Goal: Information Seeking & Learning: Learn about a topic

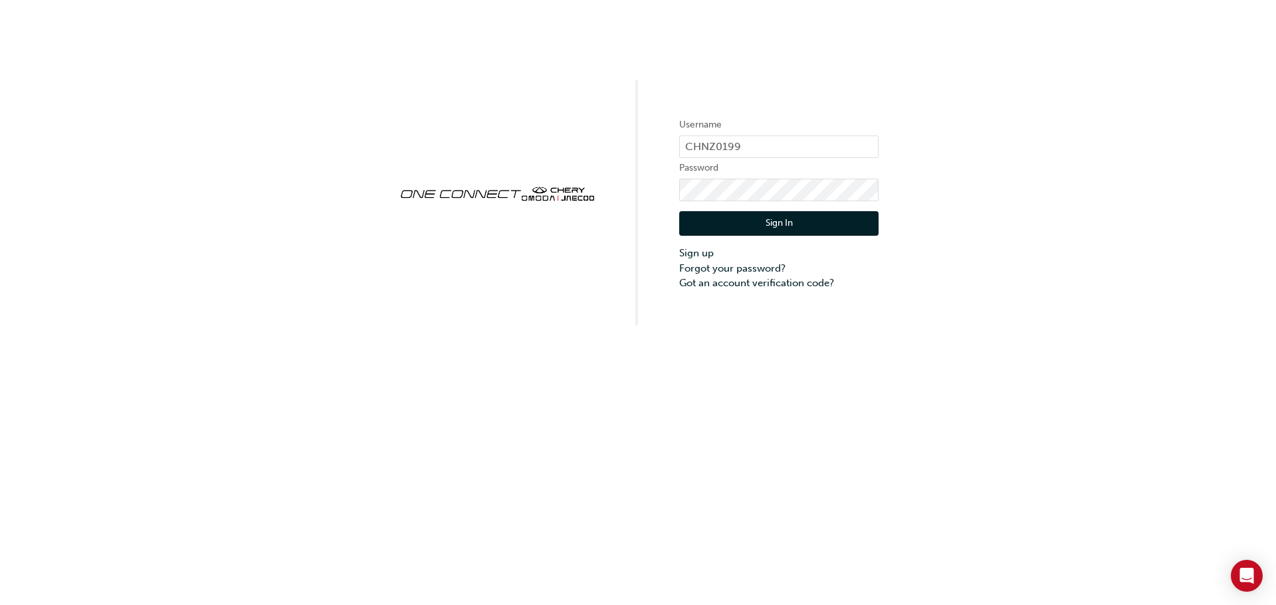
click at [766, 221] on button "Sign In" at bounding box center [778, 223] width 199 height 25
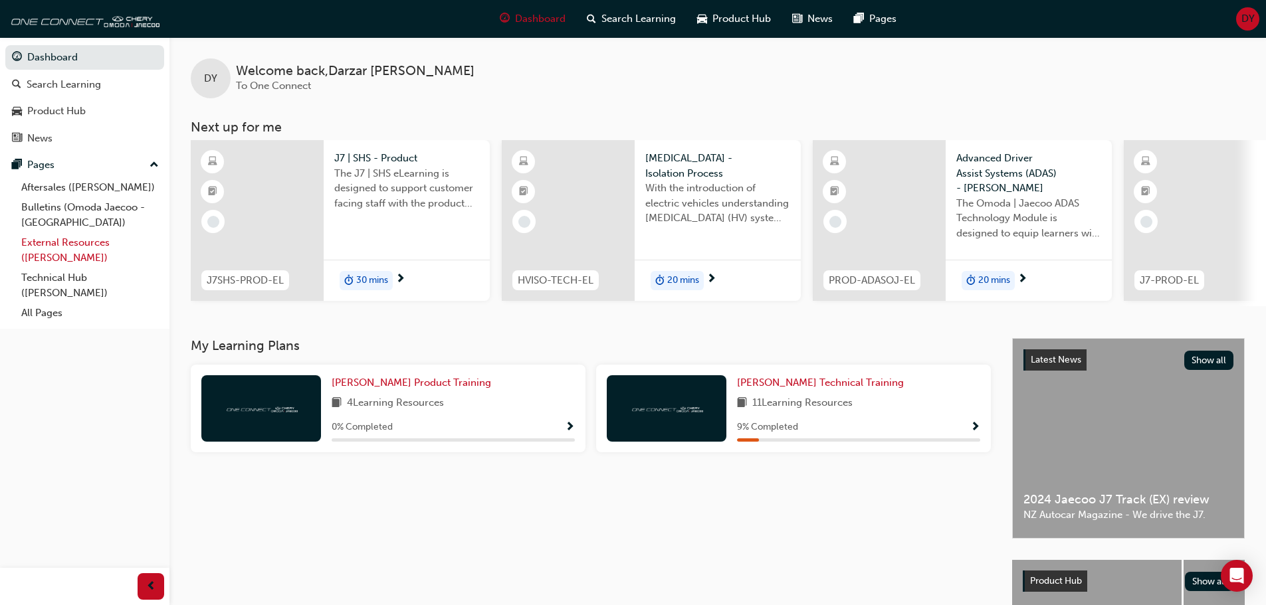
click at [111, 243] on link "External Resources ([PERSON_NAME])" at bounding box center [90, 250] width 148 height 35
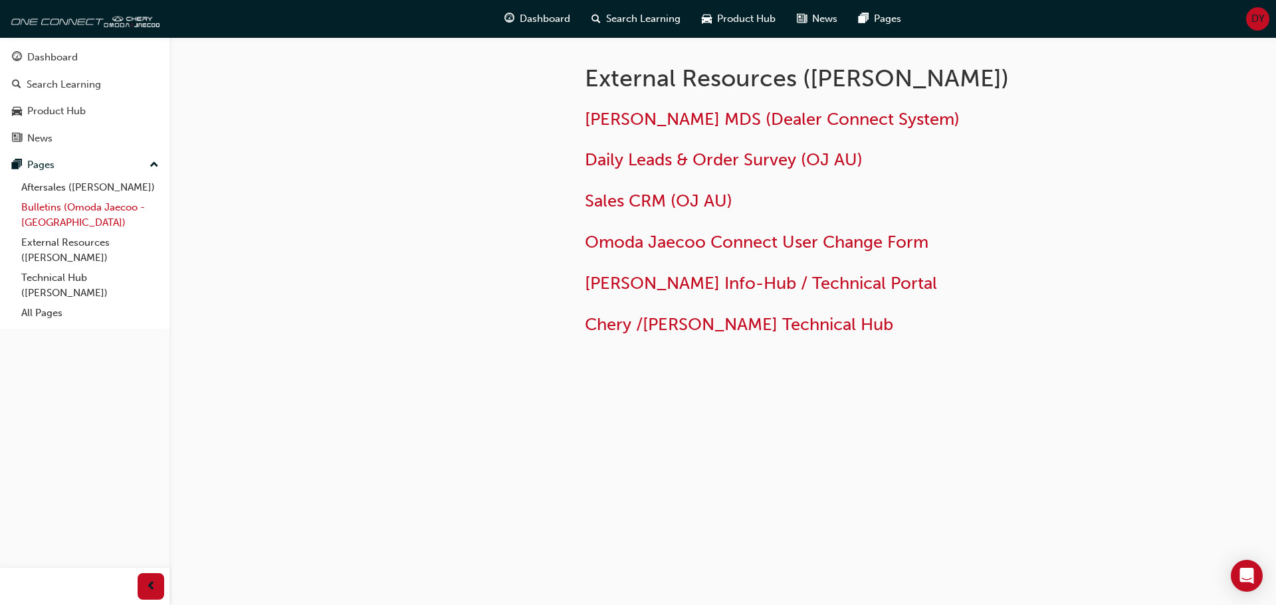
click at [119, 211] on link "Bulletins (Omoda Jaecoo - [GEOGRAPHIC_DATA])" at bounding box center [90, 214] width 148 height 35
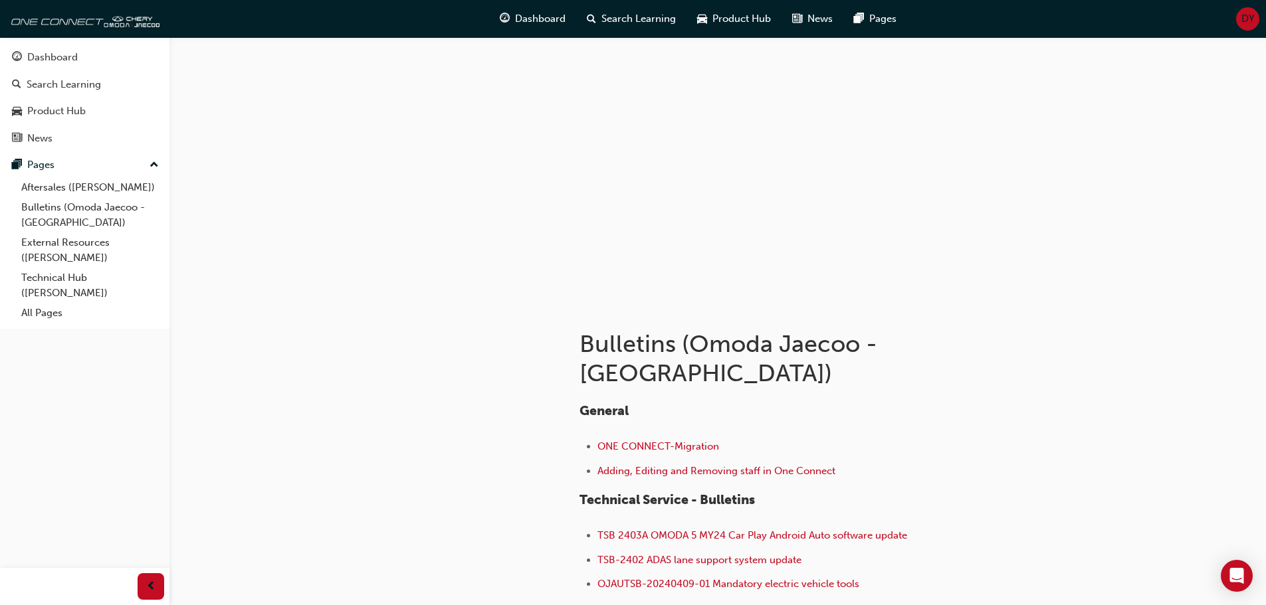
scroll to position [133, 0]
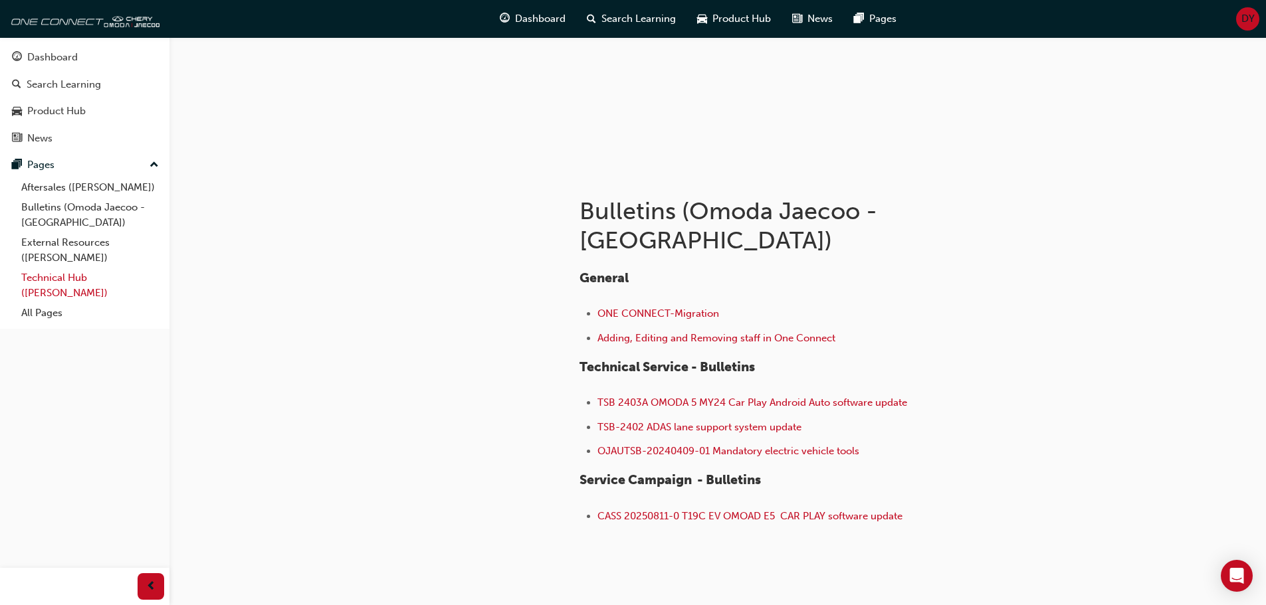
click at [102, 280] on link "Technical Hub ([PERSON_NAME])" at bounding box center [90, 285] width 148 height 35
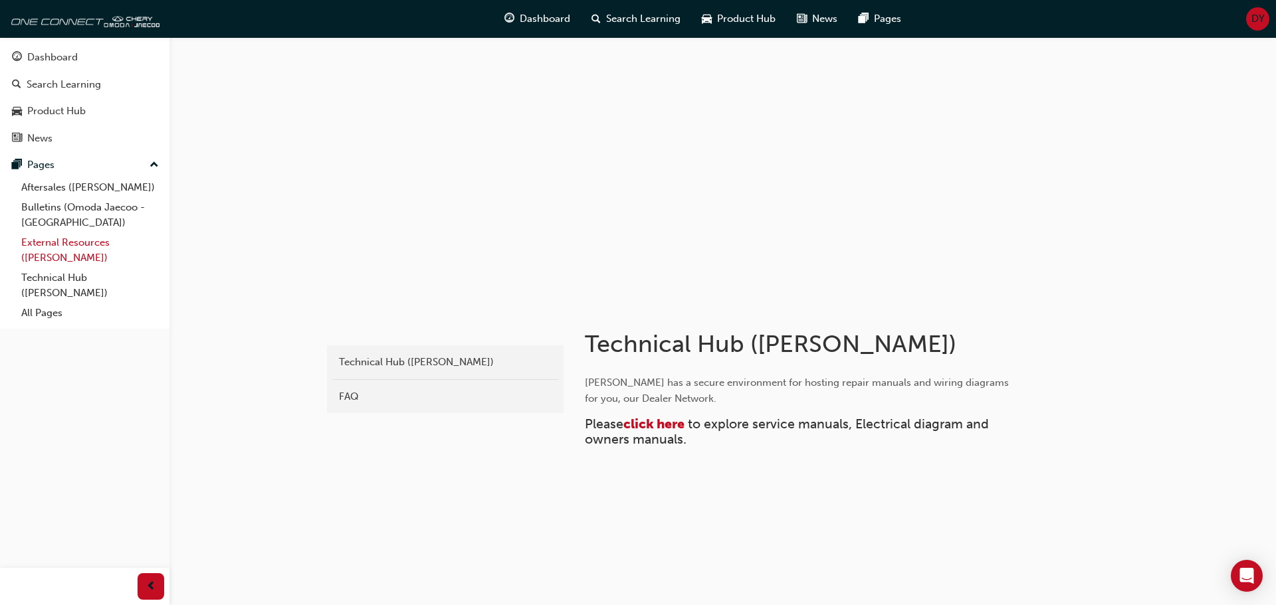
click at [73, 243] on link "External Resources ([PERSON_NAME])" at bounding box center [90, 250] width 148 height 35
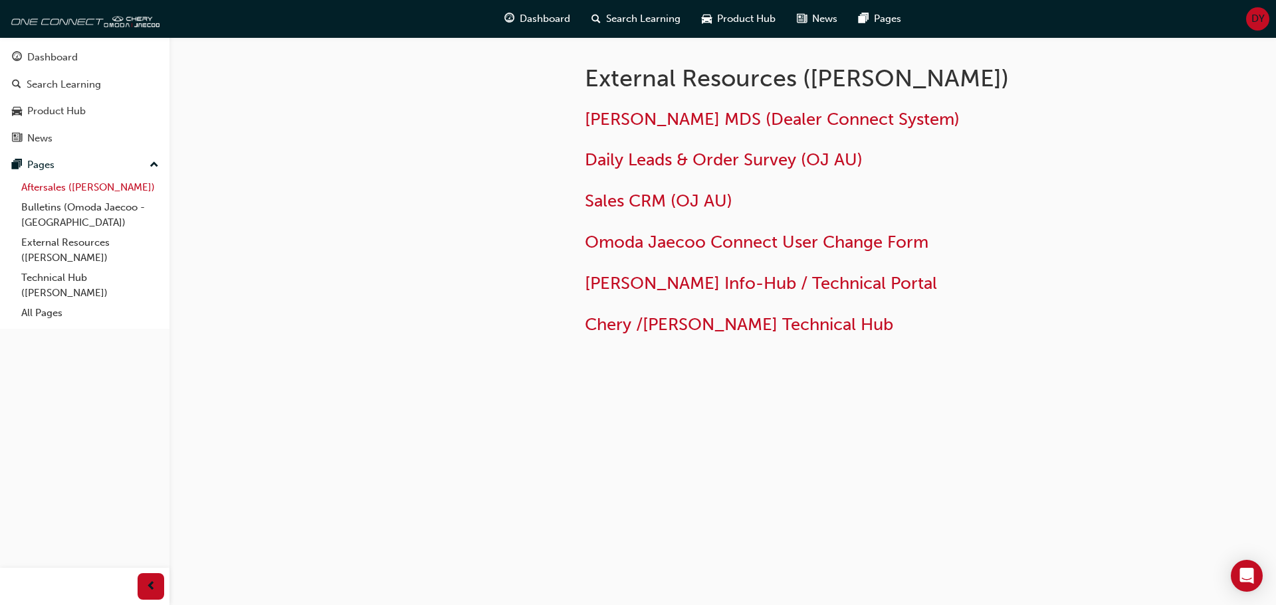
click at [102, 191] on link "Aftersales ([PERSON_NAME])" at bounding box center [90, 187] width 148 height 21
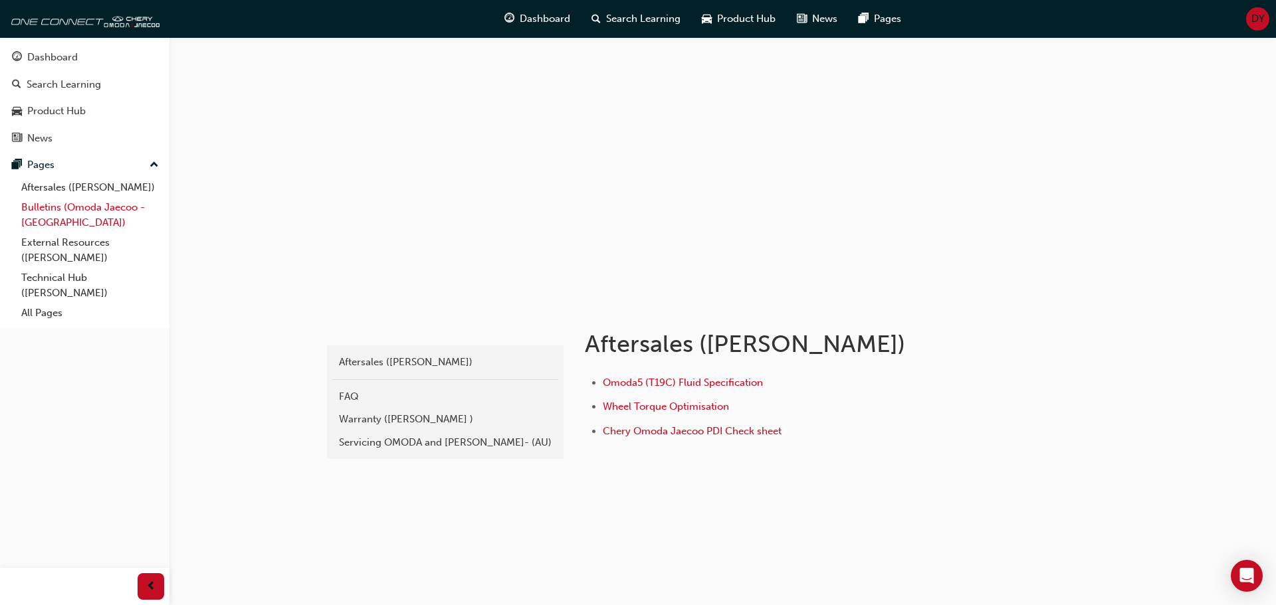
click at [124, 216] on link "Bulletins (Omoda Jaecoo - [GEOGRAPHIC_DATA])" at bounding box center [90, 214] width 148 height 35
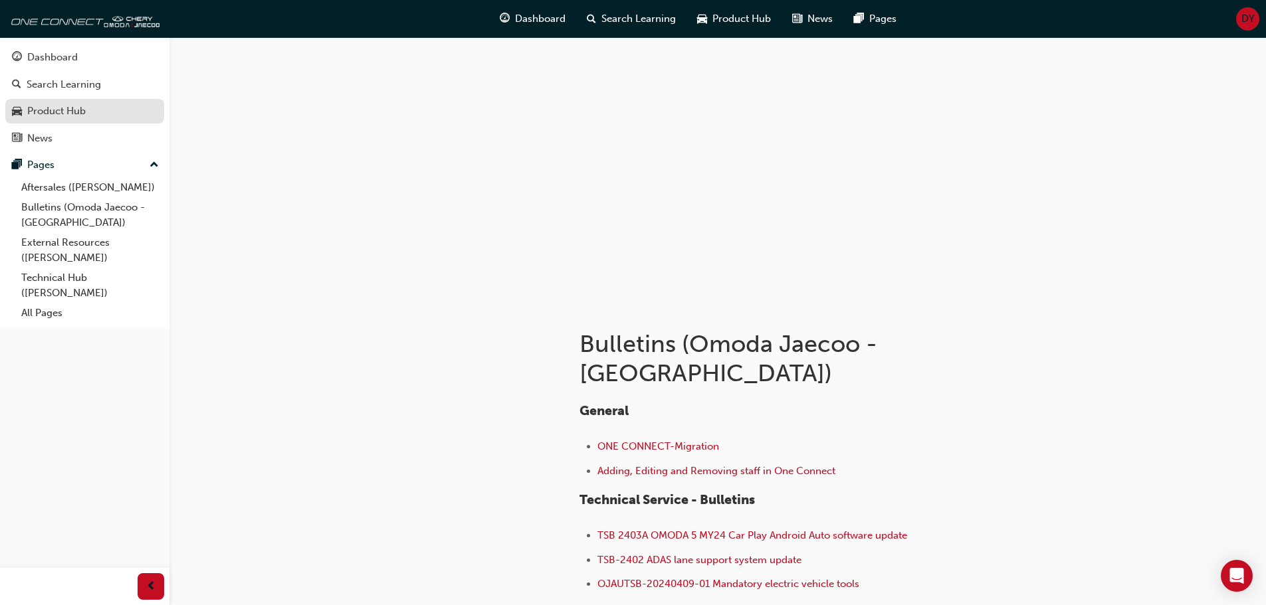
click at [84, 110] on div "Product Hub" at bounding box center [56, 111] width 58 height 15
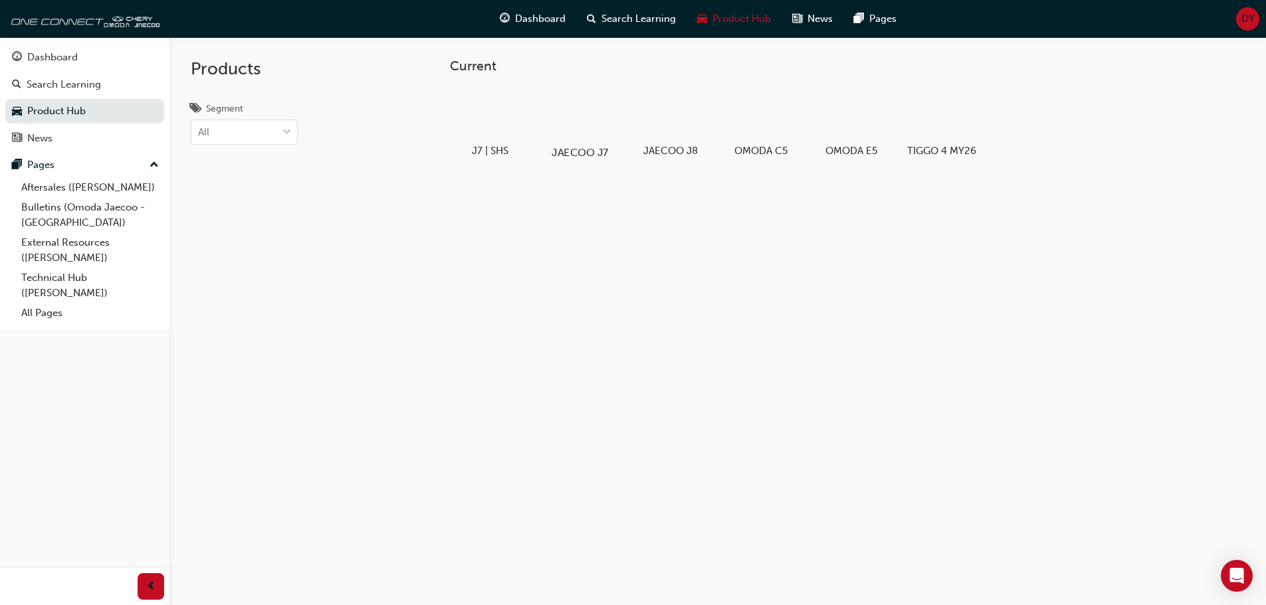
click at [595, 131] on div at bounding box center [580, 114] width 74 height 53
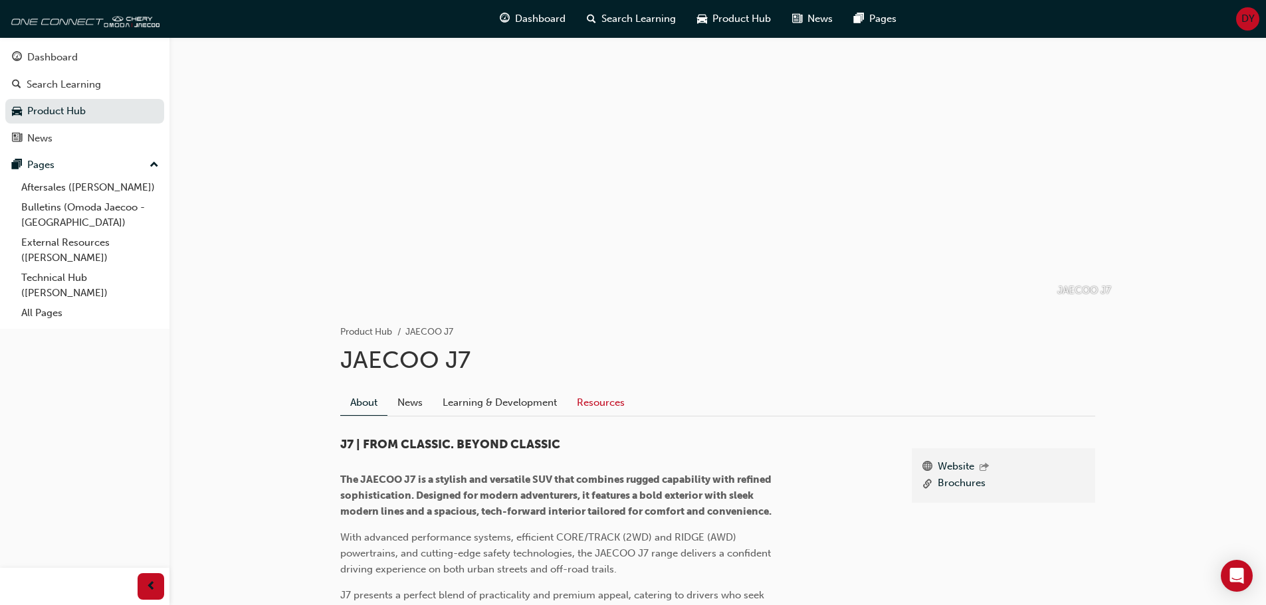
click at [598, 403] on link "Resources" at bounding box center [601, 402] width 68 height 25
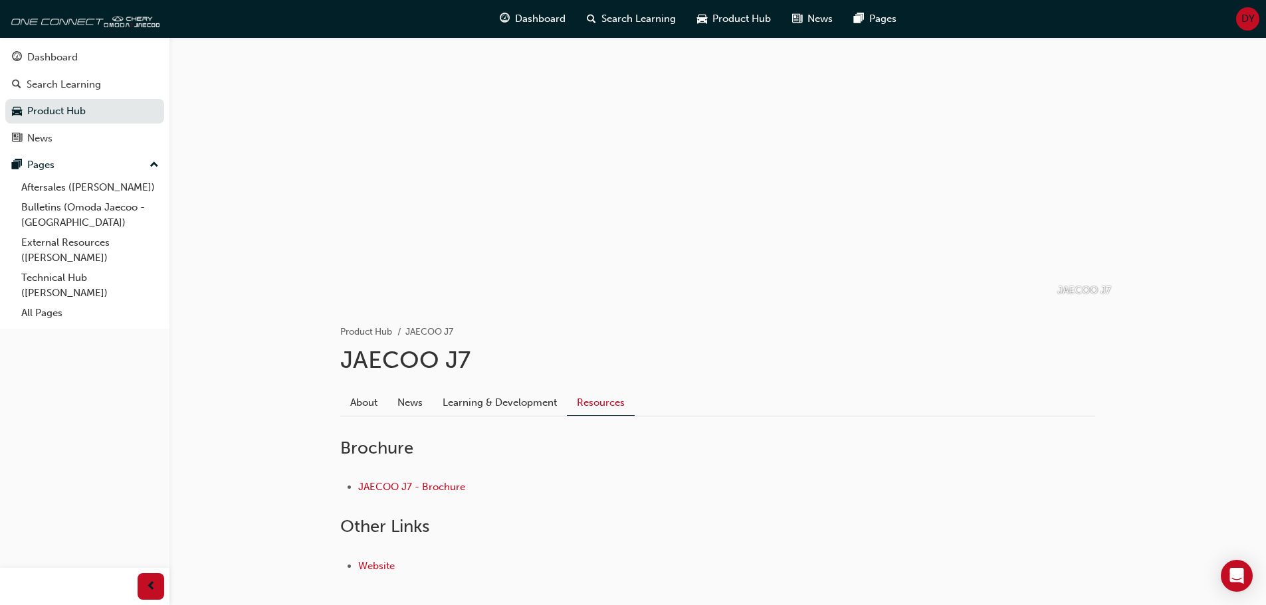
scroll to position [65, 0]
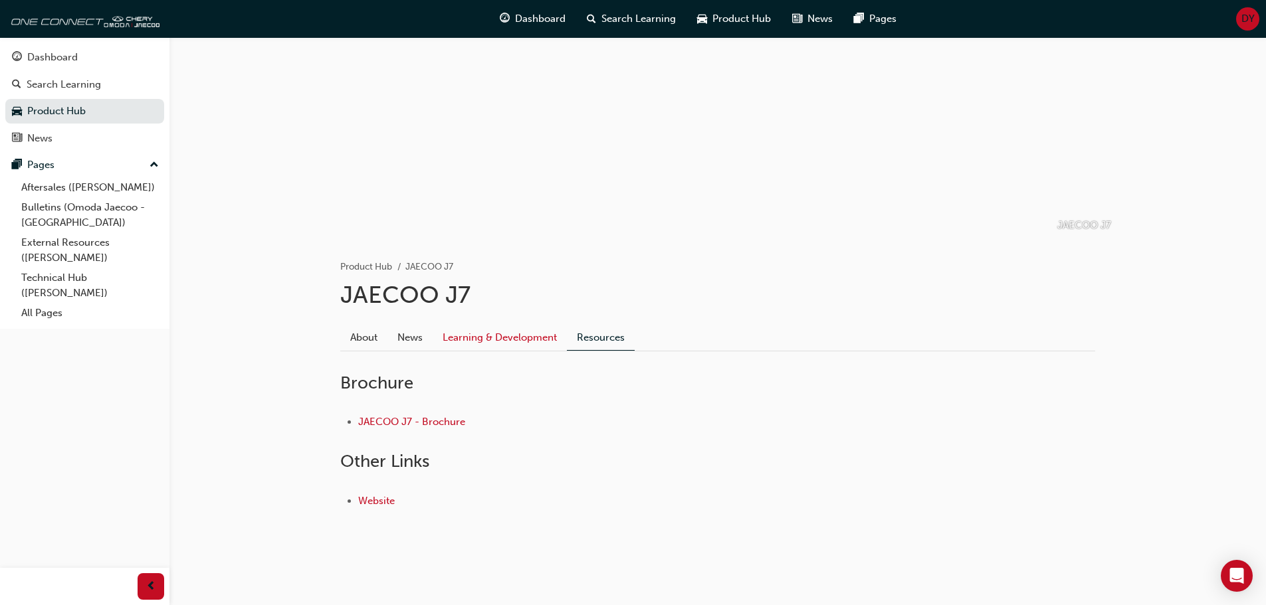
click at [522, 340] on link "Learning & Development" at bounding box center [500, 337] width 134 height 25
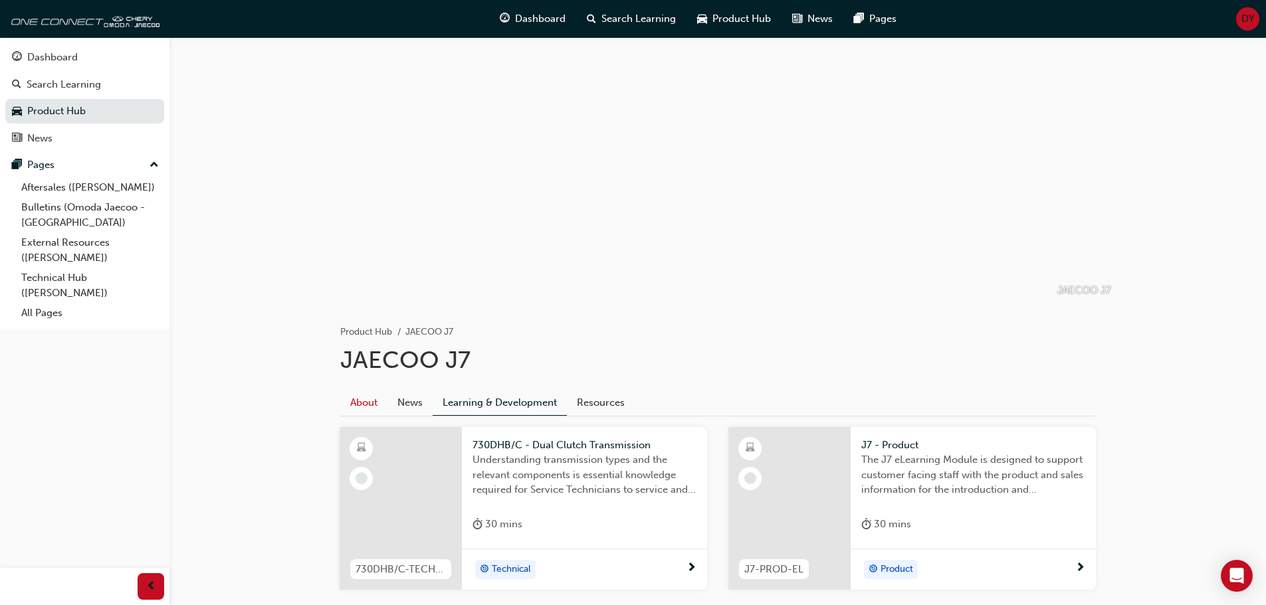
click at [371, 399] on link "About" at bounding box center [363, 402] width 47 height 25
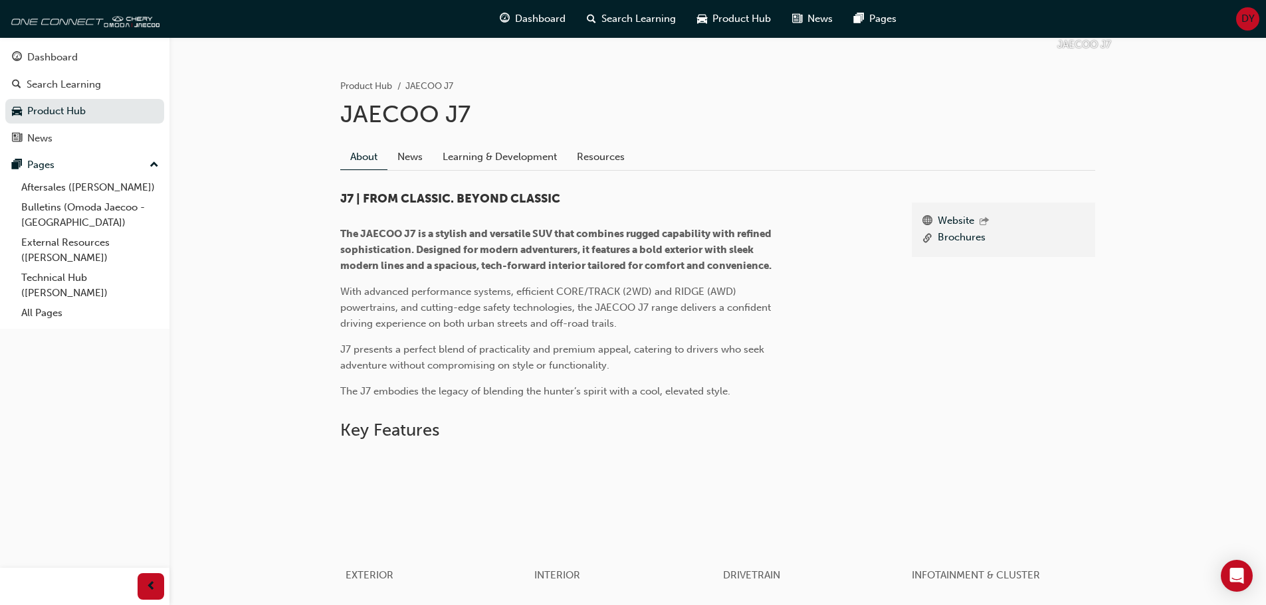
scroll to position [47, 0]
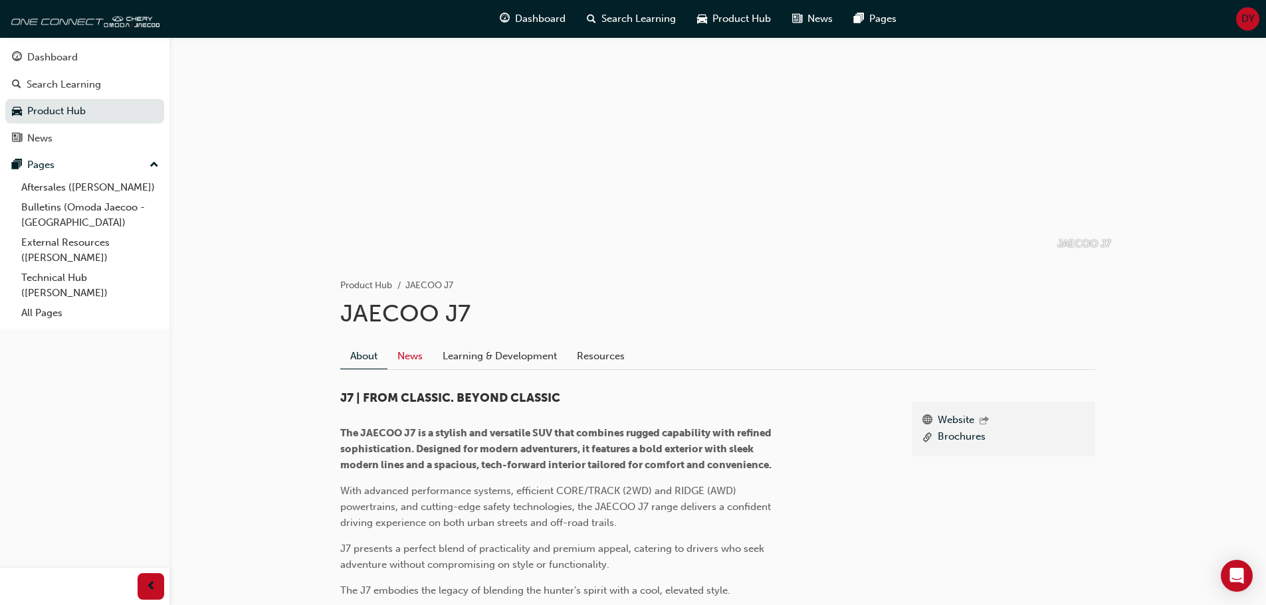
click at [418, 352] on link "News" at bounding box center [409, 356] width 45 height 25
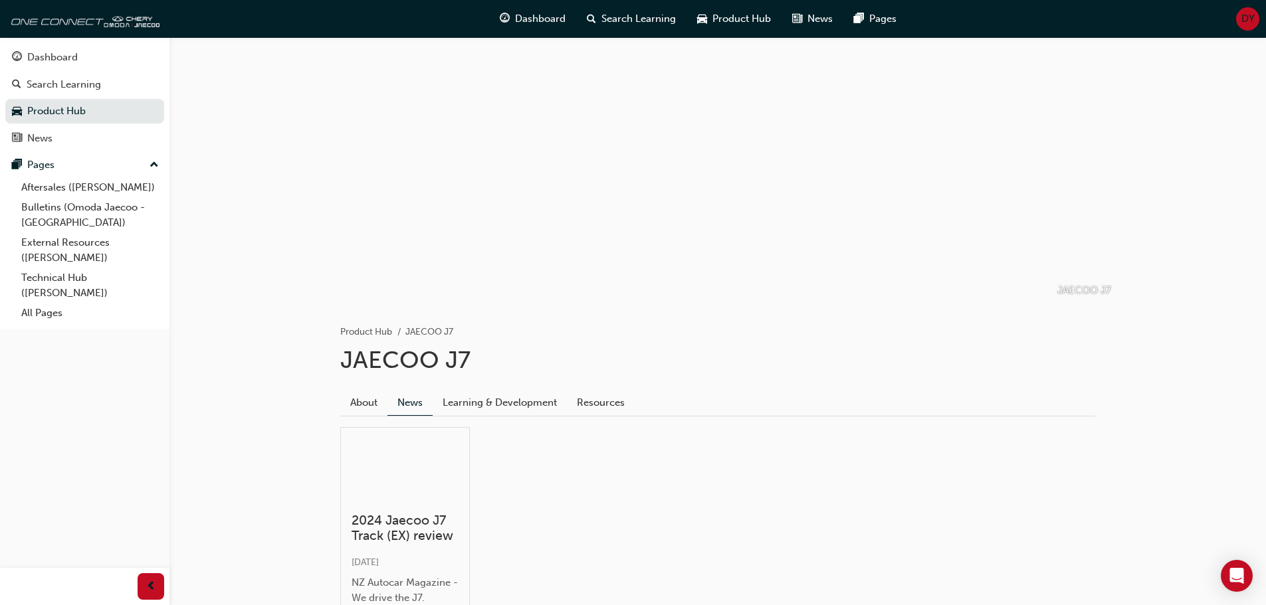
scroll to position [128, 0]
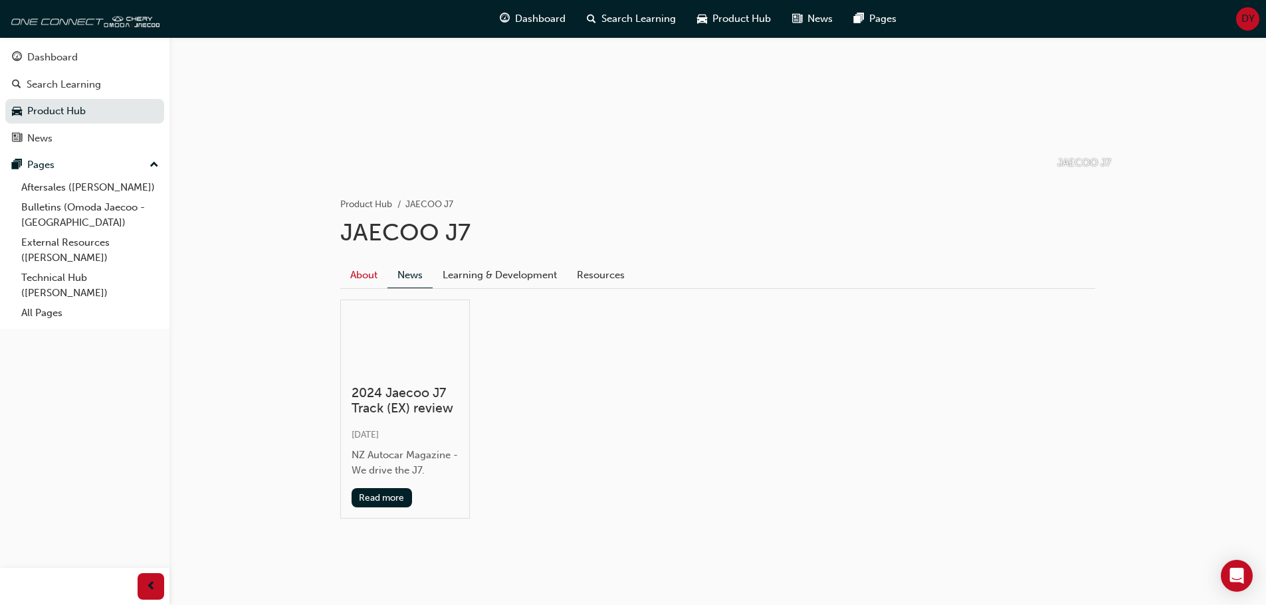
click at [365, 273] on link "About" at bounding box center [363, 274] width 47 height 25
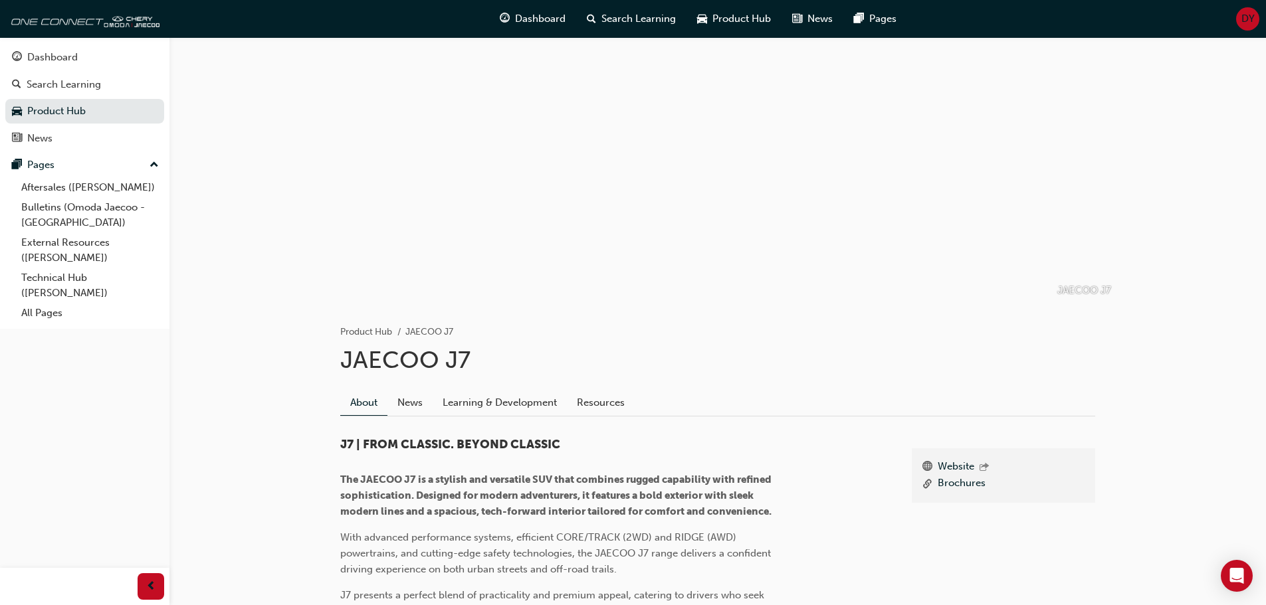
scroll to position [399, 0]
